Goal: Task Accomplishment & Management: Use online tool/utility

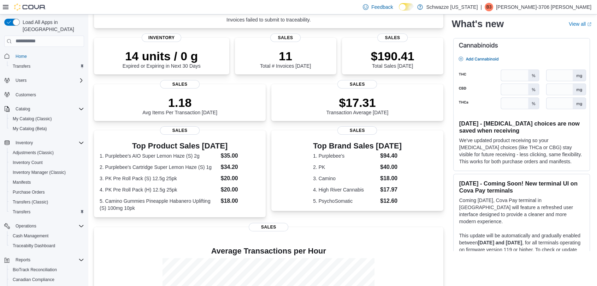
scroll to position [171, 0]
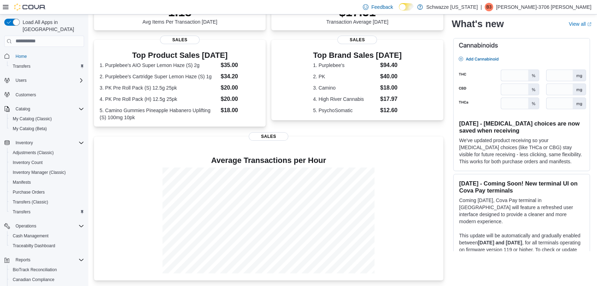
click at [88, 132] on div "Load All Apps in New Hub Home Transfers Users Customers Catalog My Catalog (Cla…" at bounding box center [298, 65] width 597 height 442
click at [86, 283] on div "Load All Apps in New Hub Home Transfers Users Customers Catalog My Catalog (Cla…" at bounding box center [43, 161] width 85 height 290
click at [65, 286] on div "Dashboards" at bounding box center [47, 290] width 74 height 8
click at [0, 273] on div "Load All Apps in New Hub Home Transfers Users Customers Catalog My Catalog (Cla…" at bounding box center [44, 151] width 88 height 275
click at [4, 274] on div "Reports BioTrack Reconciliation Canadian Compliance Dashboards Metrc Reconcilia…" at bounding box center [44, 289] width 80 height 69
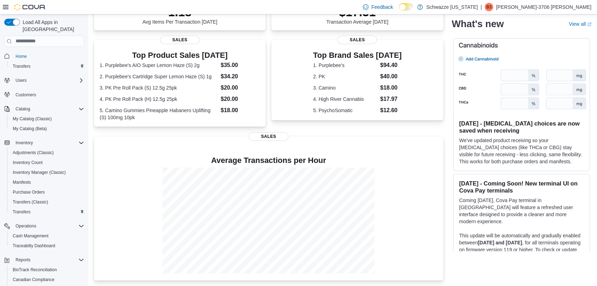
click at [68, 286] on div "Dashboards" at bounding box center [47, 290] width 74 height 8
click at [20, 257] on button "Reports" at bounding box center [43, 260] width 85 height 10
click at [78, 246] on div "Home Transfers Users Customers Catalog My Catalog (Classic) My Catalog (Beta) I…" at bounding box center [44, 195] width 80 height 291
click at [81, 257] on icon "Complex example" at bounding box center [81, 260] width 6 height 6
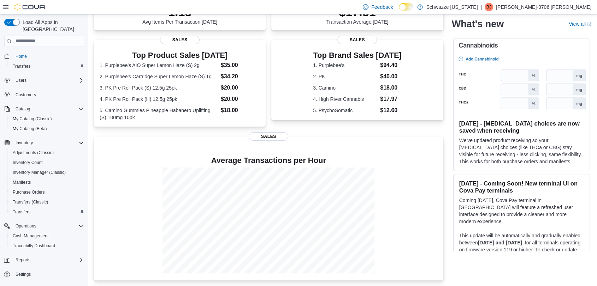
click at [81, 258] on icon "Complex example" at bounding box center [81, 260] width 2 height 4
click at [74, 276] on div "Canadian Compliance" at bounding box center [47, 280] width 74 height 8
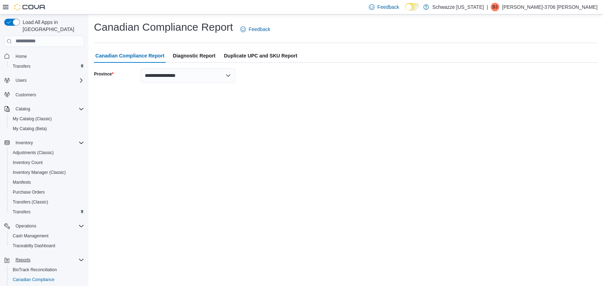
click at [2, 268] on div "Load All Apps in New Hub Home Transfers Users Customers Catalog My Catalog (Cla…" at bounding box center [43, 161] width 85 height 290
click at [596, 74] on div "**********" at bounding box center [345, 51] width 515 height 74
click at [4, 265] on div "Reports BioTrack Reconciliation Canadian Compliance Dashboards Metrc Reconcilia…" at bounding box center [44, 289] width 80 height 69
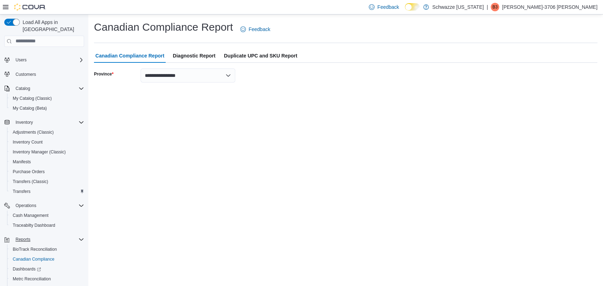
scroll to position [31, 0]
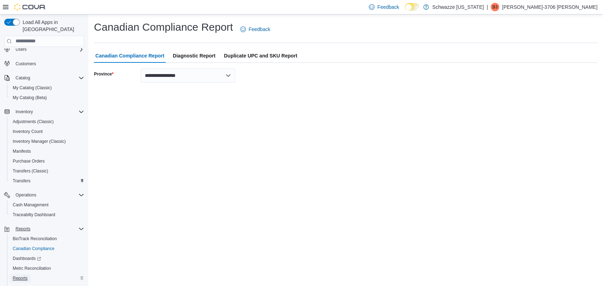
click at [23, 276] on span "Reports" at bounding box center [20, 279] width 15 height 6
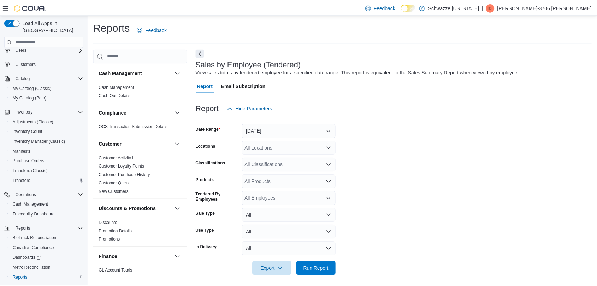
scroll to position [4, 0]
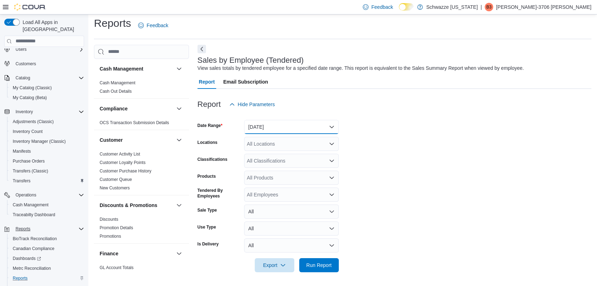
click at [277, 125] on button "Yesterday" at bounding box center [291, 127] width 95 height 14
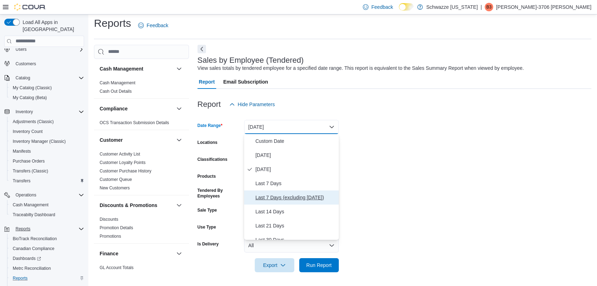
click at [266, 194] on span "Last 7 Days (excluding today)" at bounding box center [295, 198] width 81 height 8
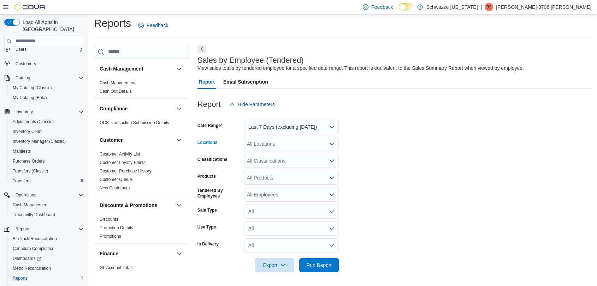
click at [285, 144] on div "All Locations" at bounding box center [291, 144] width 95 height 14
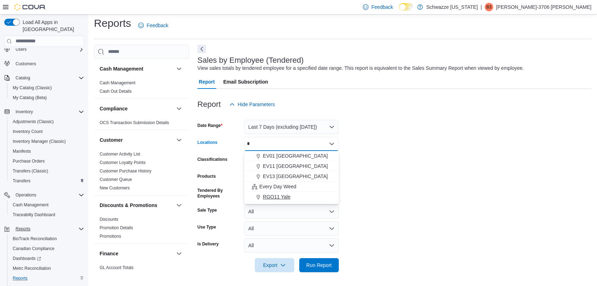
type input "*"
click at [280, 194] on span "RGO11 Yale" at bounding box center [277, 197] width 28 height 7
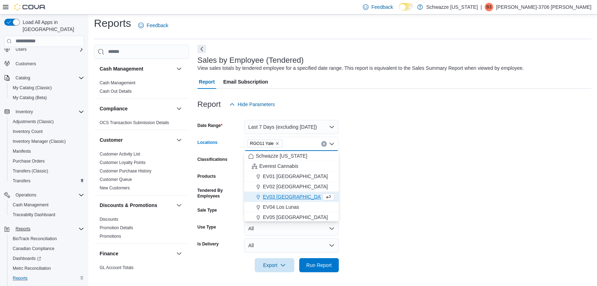
click at [422, 157] on form "Date Range Last 7 Days (excluding today) Locations RGO11 Yale Combo box. Select…" at bounding box center [394, 192] width 394 height 161
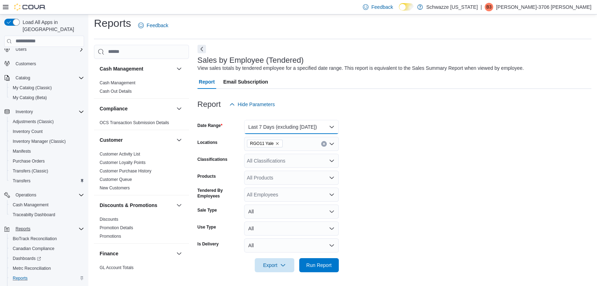
click at [322, 131] on button "Last 7 Days (excluding today)" at bounding box center [291, 127] width 95 height 14
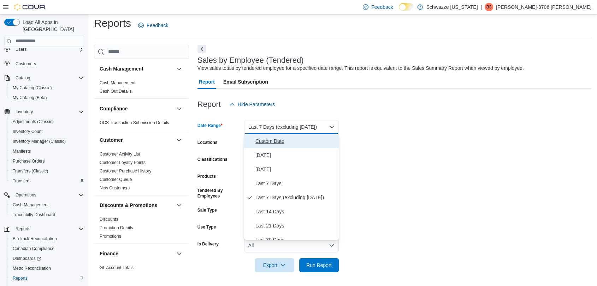
click at [274, 138] on span "Custom Date" at bounding box center [295, 141] width 81 height 8
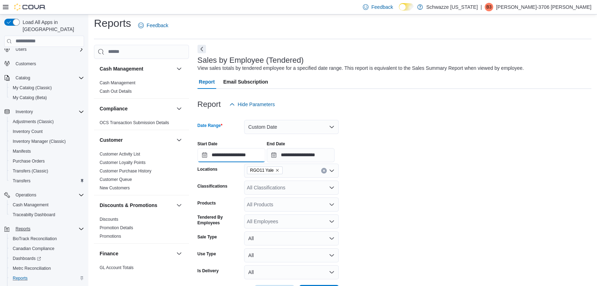
click at [234, 157] on input "**********" at bounding box center [231, 155] width 68 height 14
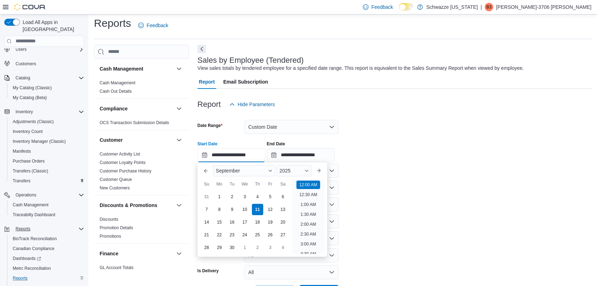
scroll to position [22, 0]
click at [205, 193] on div "31" at bounding box center [206, 197] width 12 height 12
type input "**********"
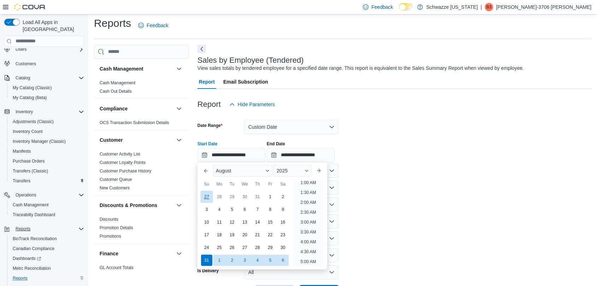
scroll to position [1, 0]
click at [292, 156] on input "**********" at bounding box center [301, 155] width 68 height 14
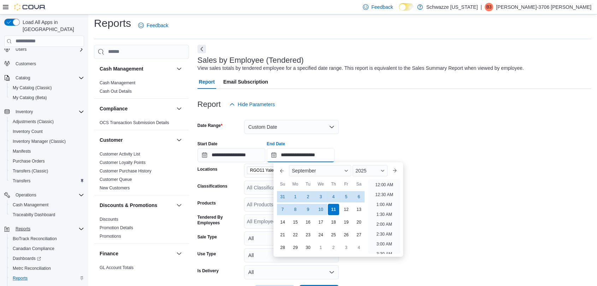
scroll to position [401, 0]
click at [357, 196] on div "6" at bounding box center [358, 197] width 12 height 12
type input "**********"
click at [373, 138] on div "**********" at bounding box center [394, 149] width 394 height 27
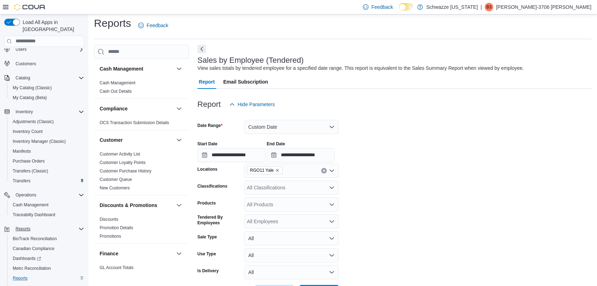
scroll to position [31, 0]
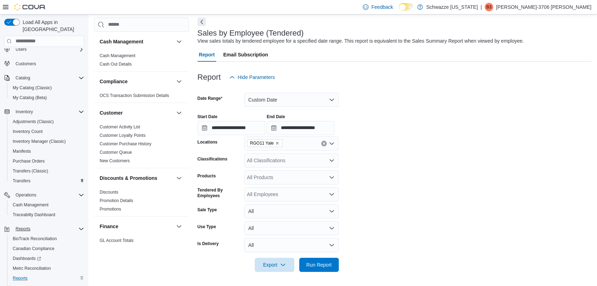
click at [325, 257] on div at bounding box center [394, 255] width 394 height 6
click at [325, 267] on span "Run Report" at bounding box center [318, 264] width 25 height 7
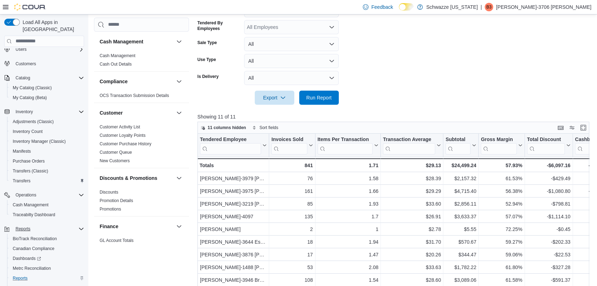
scroll to position [268, 0]
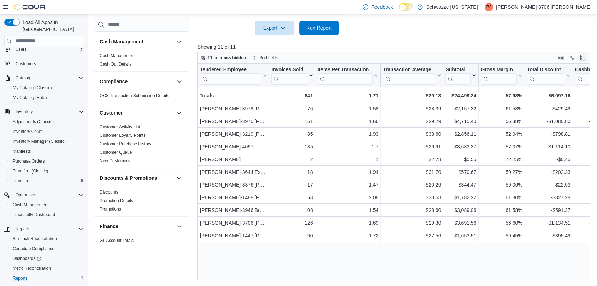
click at [587, 57] on button "Enter fullscreen" at bounding box center [583, 57] width 8 height 8
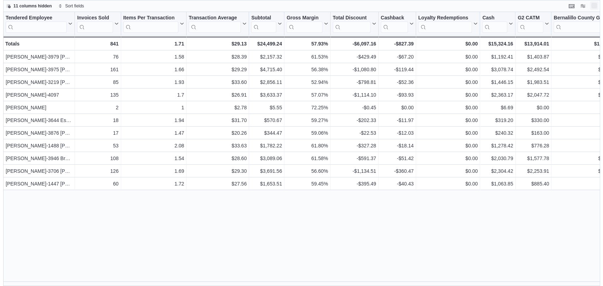
scroll to position [0, 0]
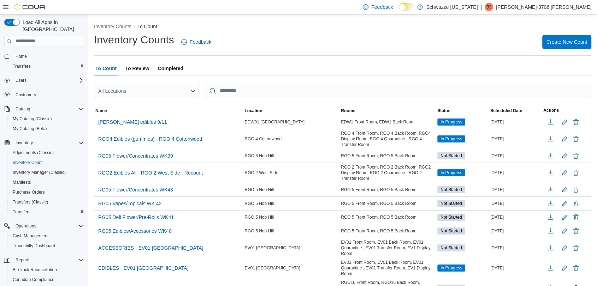
click at [116, 93] on div "All Locations" at bounding box center [147, 91] width 106 height 14
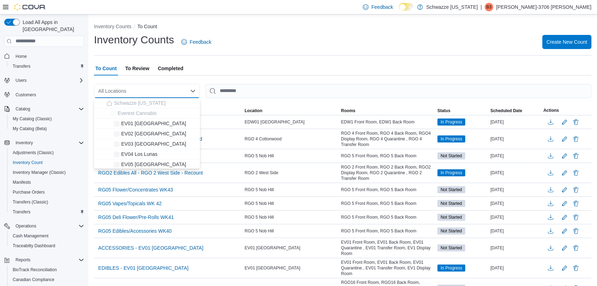
click at [116, 93] on div "All Locations" at bounding box center [147, 91] width 106 height 14
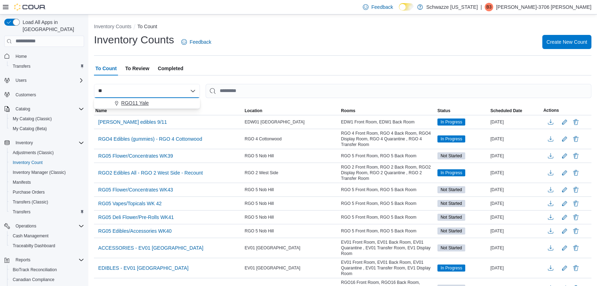
type input "**"
click at [127, 102] on span "RGO11 Yale" at bounding box center [135, 103] width 28 height 7
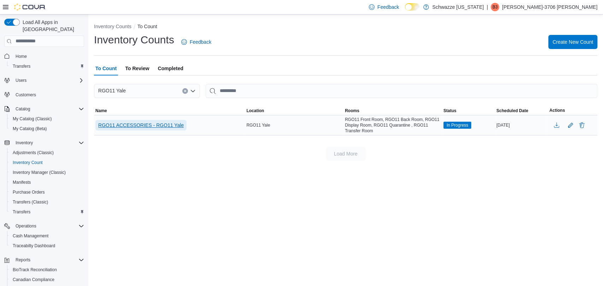
click at [173, 129] on span "RGO11 ACCESSORIES - RGO11 Yale" at bounding box center [140, 125] width 85 height 7
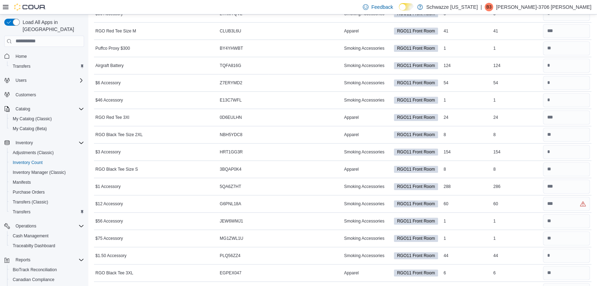
scroll to position [432, 0]
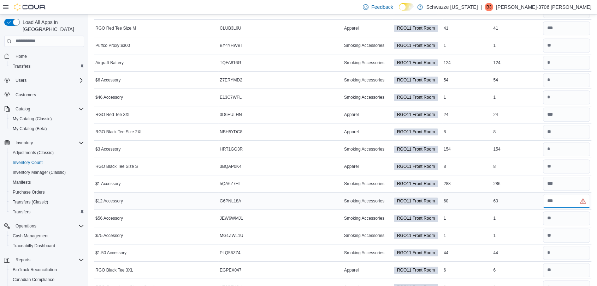
click at [563, 202] on input "number" at bounding box center [566, 201] width 47 height 14
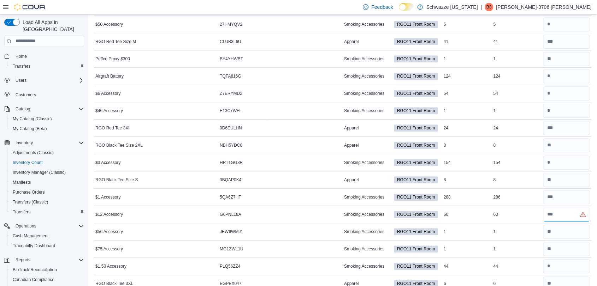
scroll to position [420, 0]
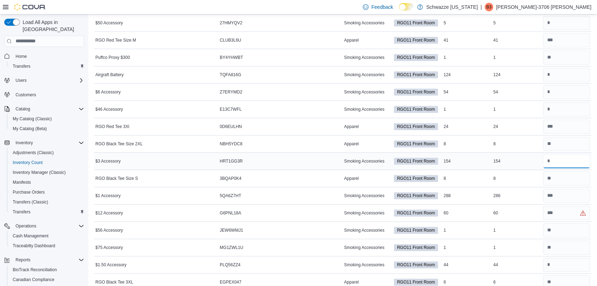
click at [561, 164] on input "number" at bounding box center [566, 161] width 47 height 14
type input "*"
type input "**"
click at [558, 211] on input "number" at bounding box center [566, 213] width 47 height 14
type input "**"
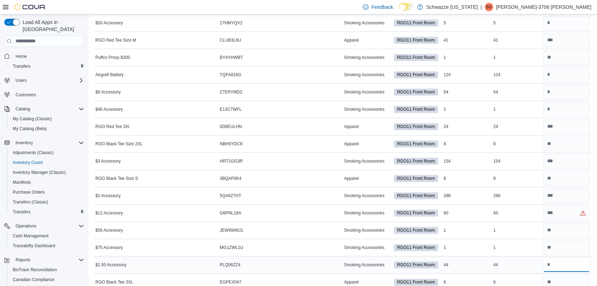
click at [569, 270] on input "number" at bounding box center [566, 265] width 47 height 14
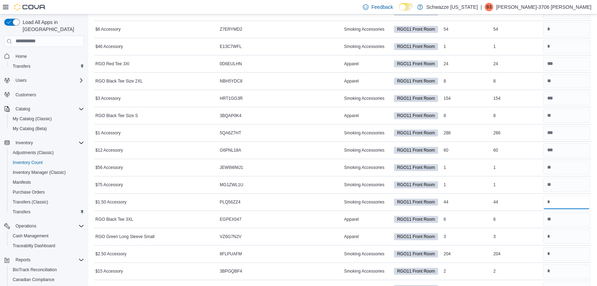
scroll to position [499, 0]
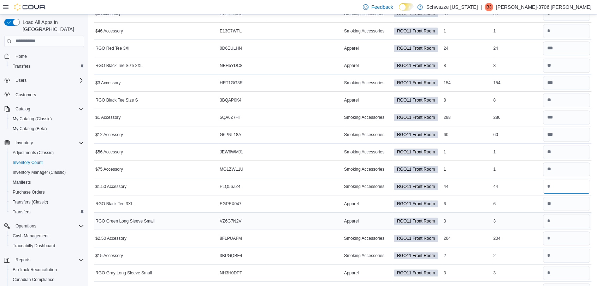
type input "*"
click at [557, 218] on input "number" at bounding box center [566, 221] width 47 height 14
type input "*"
click at [560, 237] on input "number" at bounding box center [566, 239] width 47 height 14
click at [554, 255] on input "number" at bounding box center [566, 256] width 47 height 14
